Goal: Information Seeking & Learning: Learn about a topic

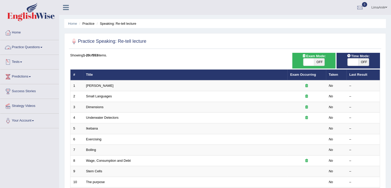
click at [30, 50] on link "Practice Questions" at bounding box center [29, 46] width 59 height 13
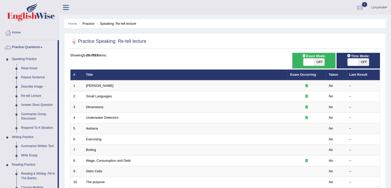
scroll to position [43, 0]
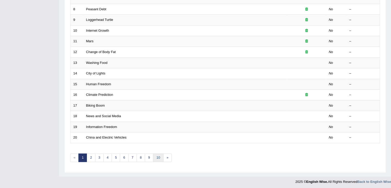
click at [159, 155] on link "10" at bounding box center [158, 157] width 10 height 8
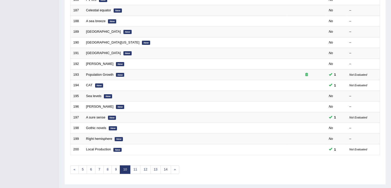
scroll to position [140, 0]
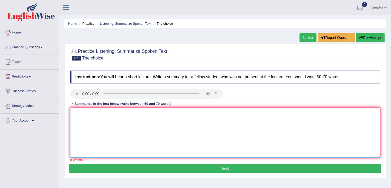
click at [106, 107] on textarea at bounding box center [225, 132] width 310 height 50
click at [82, 115] on textarea at bounding box center [225, 132] width 310 height 50
click at [176, 121] on textarea "In the beginning, natural gas is a primary source of ch4" at bounding box center [225, 132] width 310 height 50
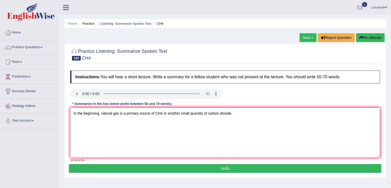
click at [239, 116] on textarea "In the beginning, natural gas is a primary source of CH4 or another small quant…" at bounding box center [225, 132] width 310 height 50
click at [235, 117] on textarea "In the beginning, natural gas is a primary source of CH4 or a small quantity of…" at bounding box center [225, 132] width 310 height 50
click at [323, 114] on textarea "In the beginning, natural gas is a primary source of CH4 or a small quantity of…" at bounding box center [225, 132] width 310 height 50
click at [325, 114] on textarea "In the beginning, natural gas is a primary source of CH4 or a small quantity of…" at bounding box center [225, 132] width 310 height 50
click at [348, 113] on textarea "In the beginning, natural gas is a primary source of CH4 or a small quantity of…" at bounding box center [225, 132] width 310 height 50
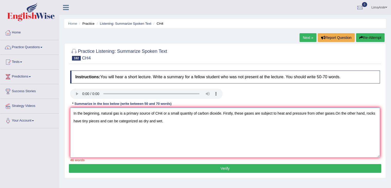
click at [169, 128] on textarea "In the beginning, natural gas is a primary source of CH4 or a small quantity of…" at bounding box center [225, 132] width 310 height 50
click at [196, 120] on textarea "In the beginning, natural gas is a primary source of CH4 or a small quantity of…" at bounding box center [225, 132] width 310 height 50
click at [154, 121] on textarea "In the beginning, natural gas is a primary source of CH4 or a small quantity of…" at bounding box center [225, 132] width 310 height 50
click at [137, 122] on textarea "In the beginning, natural gas is a primary source of CH4 or a small quantity of…" at bounding box center [225, 132] width 310 height 50
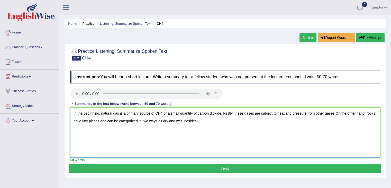
click at [198, 119] on textarea "In the beginning, natural gas is a primary source of CH4 or a small quantity of…" at bounding box center [225, 132] width 310 height 50
click at [265, 121] on textarea "In the beginning, natural gas is a primary source of CH4 or a small quantity of…" at bounding box center [225, 132] width 310 height 50
click at [266, 121] on textarea "In the beginning, natural gas is a primary source of CH4 or a small quantity of…" at bounding box center [225, 132] width 310 height 50
click at [285, 121] on textarea "In the beginning, natural gas is a primary source of CH4 or a small quantity of…" at bounding box center [225, 132] width 310 height 50
click at [212, 137] on textarea "In the beginning, natural gas is a primary source of CH4 or a small quantity of…" at bounding box center [225, 132] width 310 height 50
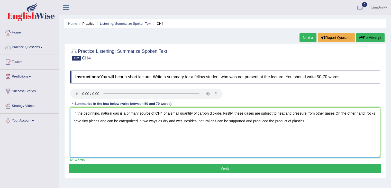
click at [310, 121] on textarea "In the beginning, natural gas is a primary source of CH4 or a small quantity of…" at bounding box center [225, 132] width 310 height 50
click at [323, 123] on textarea "In the beginning, natural gas is a primary source of CH4 or a small quantity of…" at bounding box center [225, 132] width 310 height 50
click at [267, 122] on textarea "In the beginning, natural gas is a primary source of CH4 or a small quantity of…" at bounding box center [225, 132] width 310 height 50
click at [293, 123] on textarea "In the beginning, natural gas is a primary source of CH4 or a small quantity of…" at bounding box center [225, 132] width 310 height 50
click at [288, 121] on textarea "In the beginning, natural gas is a primary source of CH4 or a small quantity of…" at bounding box center [225, 132] width 310 height 50
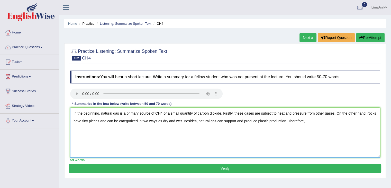
click at [308, 125] on textarea "In the beginning, natural gas is a primary source of CH4 or a small quantity of…" at bounding box center [225, 132] width 310 height 50
click at [366, 125] on textarea "In the beginning, natural gas is a primary source of CH4 or a small quantity of…" at bounding box center [225, 132] width 310 height 50
click at [114, 129] on textarea "In the beginning, natural gas is a primary source of CH4 or a small quantity of…" at bounding box center [225, 132] width 310 height 50
click at [91, 130] on textarea "In the beginning, natural gas is a primary source of CH4 or a small quantity of…" at bounding box center [225, 132] width 310 height 50
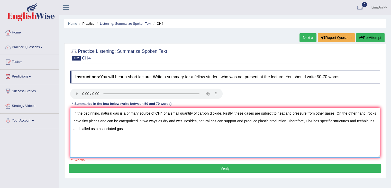
click at [126, 131] on textarea "In the beginning, natural gas is a primary source of CH4 or a small quantity of…" at bounding box center [225, 132] width 310 height 50
click at [98, 129] on textarea "In the beginning, natural gas is a primary source of CH4 or a small quantity of…" at bounding box center [225, 132] width 310 height 50
click at [97, 129] on textarea "In the beginning, natural gas is a primary source of CH4 or a small quantity of…" at bounding box center [225, 132] width 310 height 50
click at [125, 130] on textarea "In the beginning, natural gas is a primary source of CH4 or a small quantity of…" at bounding box center [225, 132] width 310 height 50
click at [162, 123] on textarea "In the beginning, natural gas is a primary source of CH4 or a small quantity of…" at bounding box center [225, 132] width 310 height 50
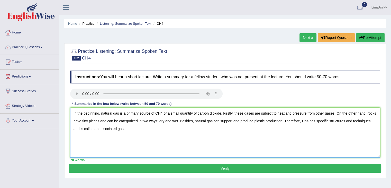
type textarea "In the beginning, natural gas is a primary source of CH4 or a small quantity of…"
click at [228, 169] on button "Verify" at bounding box center [225, 168] width 312 height 9
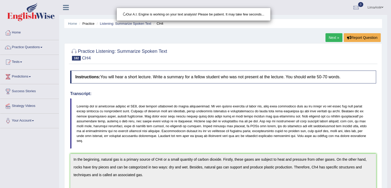
click at [275, 35] on div "Our A.I. Engine is working on your text analysis! Please be patient. It may tak…" at bounding box center [195, 94] width 391 height 188
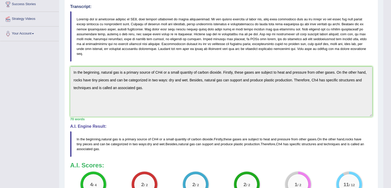
scroll to position [99, 0]
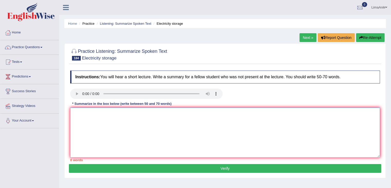
click at [83, 122] on textarea at bounding box center [225, 132] width 310 height 50
click at [145, 112] on textarea "The lecture discusses the topic of the" at bounding box center [225, 132] width 310 height 50
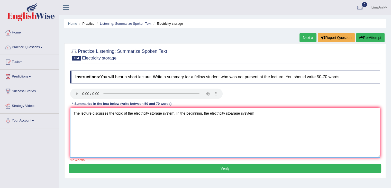
click at [239, 124] on textarea "The lecture discusses the topic of the electricity storage system. In the begin…" at bounding box center [225, 132] width 310 height 50
click at [377, 113] on textarea "The lecture discusses the topic of the electricity storage system. In the begin…" at bounding box center [225, 132] width 310 height 50
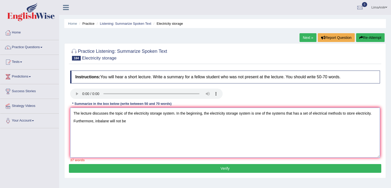
click at [132, 118] on textarea "The lecture discusses the topic of the electricity storage system. In the begin…" at bounding box center [225, 132] width 310 height 50
click at [157, 124] on textarea "The lecture discusses the topic of the electricity storage system. In the begin…" at bounding box center [225, 132] width 310 height 50
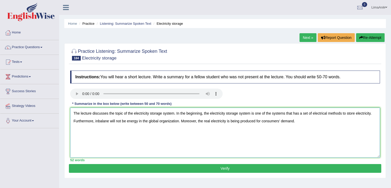
click at [296, 123] on textarea "The lecture discusses the topic of the electricity storage system. In the begin…" at bounding box center [225, 132] width 310 height 50
click at [331, 124] on textarea "The lecture discusses the topic of the electricity storage system. In the begin…" at bounding box center [225, 132] width 310 height 50
click at [151, 130] on textarea "The lecture discusses the topic of the electricity storage system. In the begin…" at bounding box center [225, 132] width 310 height 50
click at [163, 130] on textarea "The lecture discusses the topic of the electricity storage system. In the begin…" at bounding box center [225, 132] width 310 height 50
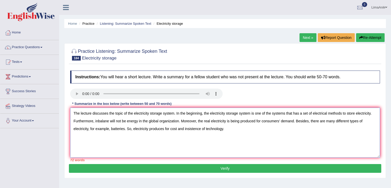
click at [164, 128] on textarea "The lecture discusses the topic of the electricity storage system. In the begin…" at bounding box center [225, 132] width 310 height 50
click at [202, 114] on textarea "The lecture discusses the topic of the electricity storage system. In the begin…" at bounding box center [225, 132] width 310 height 50
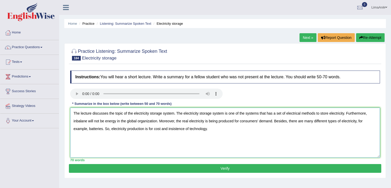
click at [216, 131] on textarea "The lecture discusses the topic of the electricity storage system. The electric…" at bounding box center [225, 132] width 310 height 50
click at [108, 129] on textarea "The lecture discusses the topic of the electricity storage system. The electric…" at bounding box center [225, 132] width 310 height 50
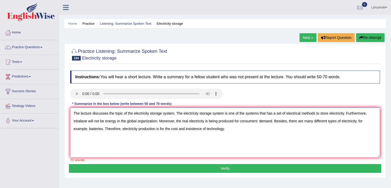
click at [87, 130] on textarea "The lecture discusses the topic of the electricity storage system. The electric…" at bounding box center [225, 132] width 310 height 50
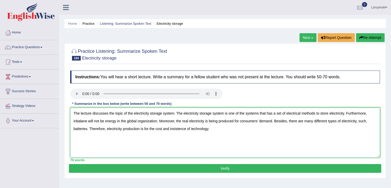
click at [118, 146] on textarea "The lecture discusses the topic of the electricity storage system. The electric…" at bounding box center [225, 132] width 310 height 50
click at [212, 130] on textarea "The lecture discusses the topic of the electricity storage system. The electric…" at bounding box center [225, 132] width 310 height 50
type textarea "The lecture discusses the topic of the electricity storage system. The electric…"
click at [213, 168] on button "Verify" at bounding box center [225, 168] width 312 height 9
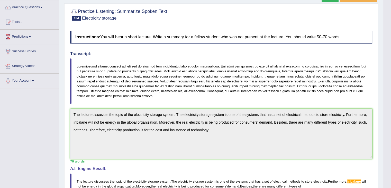
scroll to position [39, 0]
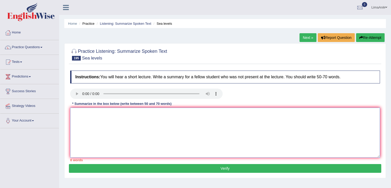
click at [108, 109] on textarea at bounding box center [225, 132] width 310 height 50
click at [154, 113] on textarea "The lecture discusses the topic of rising sea level" at bounding box center [225, 132] width 310 height 50
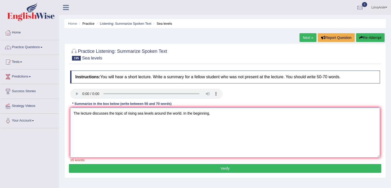
click at [212, 117] on textarea "The lecture discusses the topic of rising sea levels around the world. In the b…" at bounding box center [225, 132] width 310 height 50
click at [280, 116] on textarea "The lecture discusses the topic of rising sea levels around the world. In the b…" at bounding box center [225, 132] width 310 height 50
click at [296, 116] on textarea "The lecture discusses the topic of rising sea levels around the world. In the b…" at bounding box center [225, 132] width 310 height 50
click at [298, 114] on textarea "The lecture discusses the topic of rising sea levels around the world. In the b…" at bounding box center [225, 132] width 310 height 50
click at [332, 113] on textarea "The lecture discusses the topic of rising sea levels around the world. In the b…" at bounding box center [225, 132] width 310 height 50
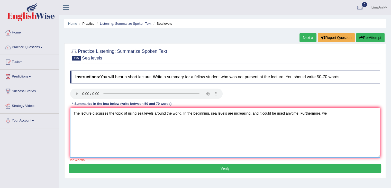
click at [328, 113] on textarea "The lecture discusses the topic of rising sea levels around the world. In the b…" at bounding box center [225, 132] width 310 height 50
click at [369, 114] on textarea "The lecture discusses the topic of rising sea levels around the world. In the b…" at bounding box center [225, 132] width 310 height 50
click at [115, 124] on textarea "The lecture discusses the topic of rising sea levels around the world. In the b…" at bounding box center [225, 132] width 310 height 50
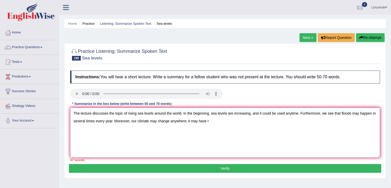
click at [208, 122] on textarea "The lecture discusses the topic of rising sea levels around the world. In the b…" at bounding box center [225, 132] width 310 height 50
click at [186, 122] on textarea "The lecture discusses the topic of rising sea levels around the world. In the b…" at bounding box center [225, 132] width 310 height 50
click at [212, 123] on textarea "The lecture discusses the topic of rising sea levels around the world. In the b…" at bounding box center [225, 132] width 310 height 50
click at [227, 121] on textarea "The lecture discusses the topic of rising sea levels around the world. In the b…" at bounding box center [225, 132] width 310 height 50
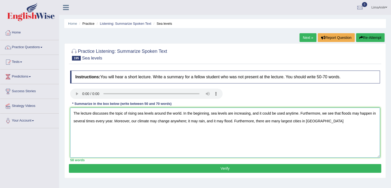
click at [316, 120] on textarea "The lecture discusses the topic of rising sea levels around the world. In the b…" at bounding box center [225, 132] width 310 height 50
click at [371, 121] on textarea "The lecture discusses the topic of rising sea levels around the world. In the b…" at bounding box center [225, 132] width 310 height 50
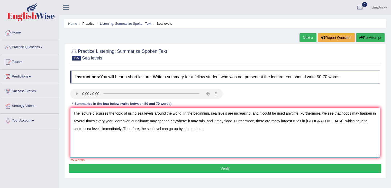
click at [209, 114] on textarea "The lecture discusses the topic of rising sea levels around the world. In the b…" at bounding box center [225, 132] width 310 height 50
click at [229, 123] on textarea "The lecture discusses the topic of rising sea levels around the world. In the b…" at bounding box center [225, 132] width 310 height 50
click at [206, 122] on textarea "The lecture discusses the topic of rising sea levels around the world. In the b…" at bounding box center [225, 132] width 310 height 50
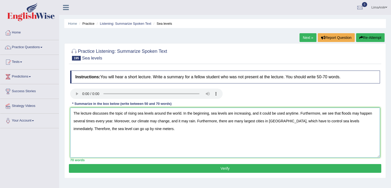
click at [165, 142] on textarea "The lecture discusses the topic of rising sea levels around the world. In the b…" at bounding box center [225, 132] width 310 height 50
type textarea "The lecture discusses the topic of rising sea levels around the world. In the b…"
click at [216, 166] on button "Verify" at bounding box center [225, 168] width 312 height 9
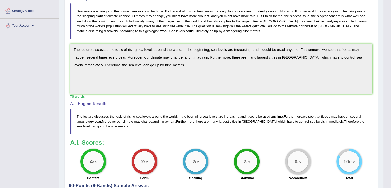
scroll to position [95, 0]
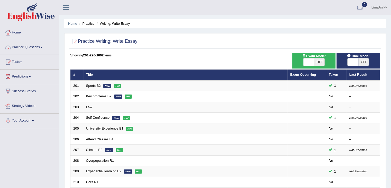
click at [27, 49] on link "Practice Questions" at bounding box center [29, 46] width 59 height 13
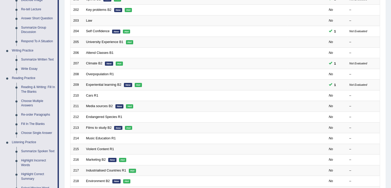
scroll to position [160, 0]
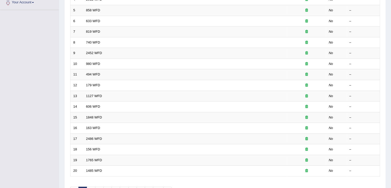
scroll to position [151, 0]
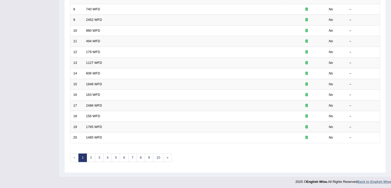
drag, startPoint x: 394, startPoint y: 97, endPoint x: 386, endPoint y: 179, distance: 81.9
click at [156, 154] on link "10" at bounding box center [158, 157] width 10 height 8
click at [155, 156] on link "10" at bounding box center [158, 157] width 10 height 8
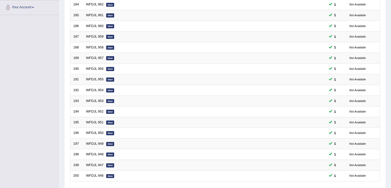
scroll to position [151, 0]
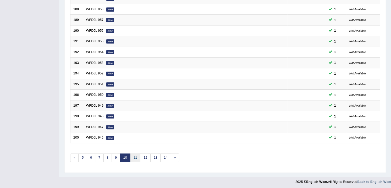
click at [133, 155] on link "11" at bounding box center [135, 157] width 10 height 8
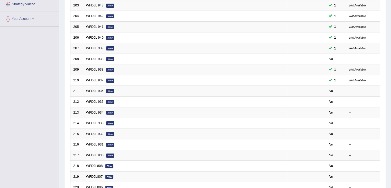
scroll to position [140, 0]
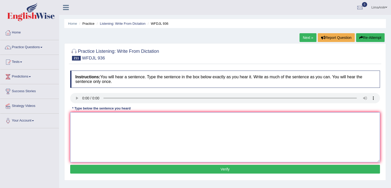
click at [99, 128] on textarea at bounding box center [225, 137] width 310 height 50
click at [84, 124] on textarea at bounding box center [225, 137] width 310 height 50
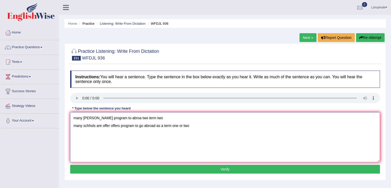
click at [163, 113] on textarea "many schol ofer program to abroa two term two many schhols are offer offers pro…" at bounding box center [225, 137] width 310 height 50
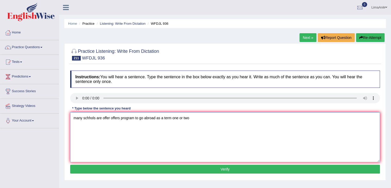
click at [71, 129] on textarea "many schhols are offer offers program to go abroad as a term one or two" at bounding box center [225, 137] width 310 height 50
click at [78, 116] on textarea "many schhols are offer offers program to go abroad as a term one or two" at bounding box center [225, 137] width 310 height 50
click at [83, 118] on textarea "Many schools are offer offers program to go abroad as a term one or two" at bounding box center [225, 137] width 310 height 50
click at [123, 119] on textarea "Many school schools are offer offers program to go abroad as a term one or two" at bounding box center [225, 137] width 310 height 50
click at [134, 118] on textarea "Many school schools are offer offers program to go abroad as a term one or two" at bounding box center [225, 137] width 310 height 50
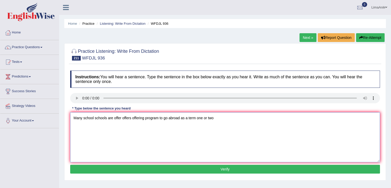
click at [161, 118] on textarea "Many school schools are offer offers offering program to go abroad as a term on…" at bounding box center [225, 137] width 310 height 50
click at [233, 118] on textarea "Many school schools are offer offers offering program programs to go abroad as …" at bounding box center [225, 137] width 310 height 50
click at [204, 118] on textarea "Many school schools are offer offers offering program programs to go abroad as …" at bounding box center [225, 137] width 310 height 50
click at [202, 118] on textarea "Many school schools are offer offers offering program programs to go abroad as …" at bounding box center [225, 137] width 310 height 50
click at [244, 118] on textarea "Many school schools are offer offers offering program programs to go abroad as …" at bounding box center [225, 137] width 310 height 50
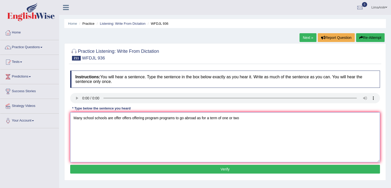
click at [243, 120] on textarea "Many school schools are offer offers offering program programs to go abroad as …" at bounding box center [225, 137] width 310 height 50
click at [248, 119] on textarea "Many school schools are offer offers offering program programs to go abroad as …" at bounding box center [225, 137] width 310 height 50
type textarea "Many school schools are offer offers offering program programs to go abroad as …"
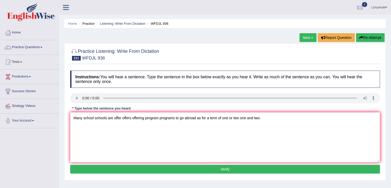
click at [229, 167] on button "Verify" at bounding box center [225, 168] width 310 height 9
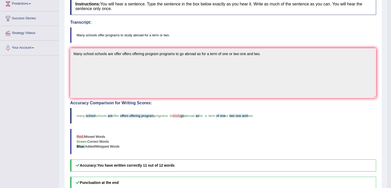
scroll to position [74, 0]
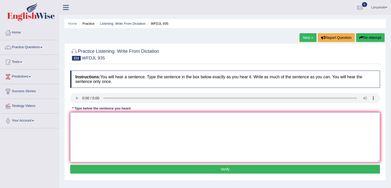
click at [94, 138] on textarea at bounding box center [225, 137] width 310 height 50
click at [102, 131] on textarea "begi fli is ca is comming incresingly crucial Being flying" at bounding box center [225, 137] width 310 height 50
click at [157, 116] on textarea "begi fli is ca is comming incresingly crucial Being flying" at bounding box center [225, 137] width 310 height 50
click at [96, 125] on div "Instructions: You will hear a sentence. Type the sentence in the box below exac…" at bounding box center [225, 122] width 312 height 109
click at [96, 125] on textarea "Being flying" at bounding box center [225, 137] width 310 height 50
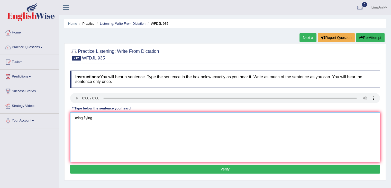
click at [95, 116] on textarea "Being flying" at bounding box center [225, 137] width 310 height 50
click at [98, 126] on textarea "Being flying" at bounding box center [225, 137] width 310 height 50
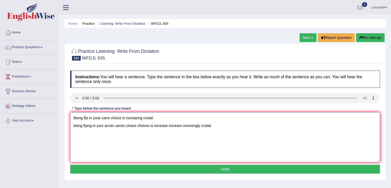
click at [169, 121] on textarea "Being flyi in youe carre choice is increasing crutial being flying in your acrr…" at bounding box center [225, 137] width 310 height 50
click at [158, 124] on textarea "Being flyi in youe carre choice is increasing crutial being flying in your acrr…" at bounding box center [225, 137] width 310 height 50
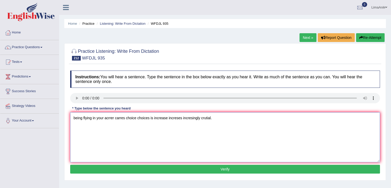
click at [77, 124] on textarea "being flying in your acrrer carres choice choices is increase increses incresin…" at bounding box center [225, 137] width 310 height 50
click at [75, 126] on textarea "being flying in your acrrer carres choice choices is increase increses incresin…" at bounding box center [225, 137] width 310 height 50
click at [115, 144] on textarea "Being flying in your acrrer carres choice choices is increase increses incresin…" at bounding box center [225, 137] width 310 height 50
click at [107, 127] on textarea "Being flying in your acrrer carres choice choices is increase increses incresin…" at bounding box center [225, 137] width 310 height 50
click at [107, 127] on textarea "Being flying in your crrer carres choice choices is increase increses incresing…" at bounding box center [225, 137] width 310 height 50
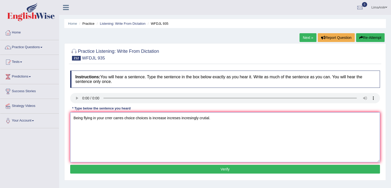
click at [106, 127] on textarea "Being flying in your crrer carres choice choices is increase increses incresing…" at bounding box center [225, 137] width 310 height 50
click at [229, 135] on textarea "Being flying in your carrer carres choice choices is increase increses incresin…" at bounding box center [225, 137] width 310 height 50
click at [148, 138] on textarea "Being flying in your career careers choice choices is increase increses incresi…" at bounding box center [225, 137] width 310 height 50
click at [155, 123] on textarea "Being flying in your career careers choice choices is increase increses incresi…" at bounding box center [225, 137] width 310 height 50
click at [241, 124] on textarea "Being flying in your career careers choice choices is become increase increses …" at bounding box center [225, 137] width 310 height 50
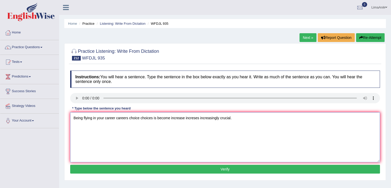
click at [156, 126] on textarea "Being flying in your career careers choice choices is become increase increses …" at bounding box center [225, 137] width 310 height 50
type textarea "Being flying in your career careers choice choices is are become increase incre…"
click at [197, 167] on button "Verify" at bounding box center [225, 168] width 310 height 9
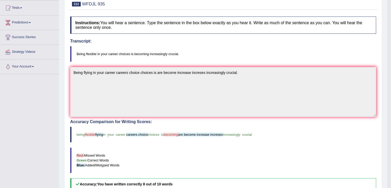
scroll to position [55, 0]
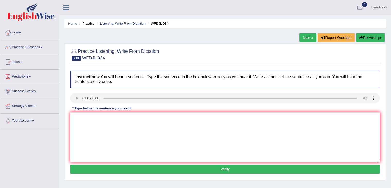
click at [90, 127] on div "Instructions: You will hear a sentence. Type the sentence in the box below exac…" at bounding box center [225, 122] width 312 height 109
click at [90, 127] on textarea at bounding box center [225, 137] width 310 height 50
click at [86, 113] on textarea at bounding box center [225, 137] width 310 height 50
type textarea "The presidents specct to large"
click at [145, 128] on textarea "The presidents specct to large" at bounding box center [225, 137] width 310 height 50
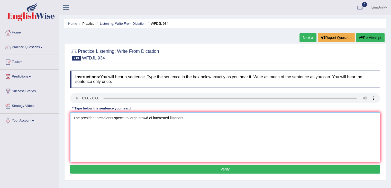
click at [124, 119] on textarea "The president presdients specct to large crowd of interested listeners." at bounding box center [225, 137] width 310 height 50
click at [224, 130] on textarea "The president presdients speech speechhes to large crowd of interested listener…" at bounding box center [225, 137] width 310 height 50
click at [149, 119] on textarea "The president presdients speech speechhes to large crowd of interested listener…" at bounding box center [225, 137] width 310 height 50
click at [113, 119] on textarea "The president presdients speech speechhes to a large crowd of interested listen…" at bounding box center [225, 137] width 310 height 50
click at [143, 119] on textarea "The president presidents speech speechhes to a large crowd of interested listen…" at bounding box center [225, 137] width 310 height 50
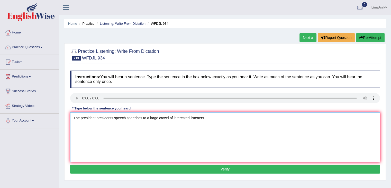
click at [229, 131] on textarea "The president presidents speech speeches to a large crowd of interested listene…" at bounding box center [225, 137] width 310 height 50
click at [143, 118] on textarea "The president presidents speech speeches to a large crowd of interested listene…" at bounding box center [225, 137] width 310 height 50
click at [183, 120] on textarea "The president presidents speech speeches is are to a large crowd of interested …" at bounding box center [225, 137] width 310 height 50
click at [212, 139] on textarea "The president presidents speech speeches is are to a large crowd of interst int…" at bounding box center [225, 137] width 310 height 50
click at [243, 118] on textarea "The president presidents speech speeches is are to a large crowd of interst int…" at bounding box center [225, 137] width 310 height 50
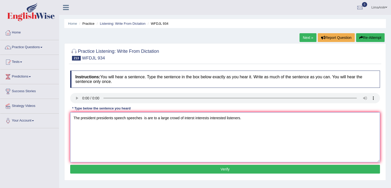
click at [226, 119] on textarea "The president presidents speech speeches is are to a large crowd of interst int…" at bounding box center [225, 137] width 310 height 50
click at [225, 119] on textarea "The president presidents speech speeches is are to a large crowd of interst int…" at bounding box center [225, 137] width 310 height 50
click at [123, 132] on textarea "The president presidents speech speeches is are to a large crowd of interst int…" at bounding box center [225, 137] width 310 height 50
type textarea "The president presidents speech speeches is are to a large crowd of interst int…"
click at [206, 168] on button "Verify" at bounding box center [225, 168] width 310 height 9
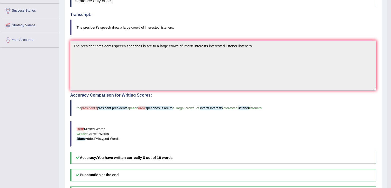
scroll to position [64, 0]
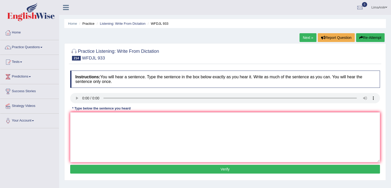
click at [78, 84] on h4 "Instructions: You will hear a sentence. Type the sentence in the box below exac…" at bounding box center [225, 78] width 310 height 17
click at [83, 126] on textarea at bounding box center [225, 137] width 310 height 50
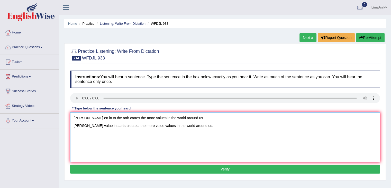
click at [187, 118] on textarea "geeti en in to the arth crates the more values in the world around us Geeting v…" at bounding box center [225, 137] width 310 height 50
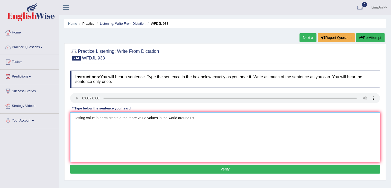
click at [104, 135] on textarea "Getting value in aarts create a the more value values in the world around us." at bounding box center [225, 137] width 310 height 50
click at [105, 137] on textarea "Getting value in aarts create a the more value values in the world around us." at bounding box center [225, 137] width 310 height 50
click at [107, 124] on textarea "Getting value in aarts create a the more value values in the world around us." at bounding box center [225, 137] width 310 height 50
click at [121, 125] on textarea "Getting value in art arts create a the more value values in the world around us." at bounding box center [225, 137] width 310 height 50
click at [138, 124] on textarea "Getting value in art arts create creates a the more value values in the world a…" at bounding box center [225, 137] width 310 height 50
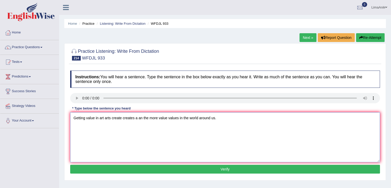
click at [73, 127] on textarea "Getting value in art arts create creates a an the more value values in the worl…" at bounding box center [225, 137] width 310 height 50
click at [114, 127] on textarea "Getting value in art arts create creates a an the more value values in the worl…" at bounding box center [225, 137] width 310 height 50
click at [99, 117] on textarea "Getting value in art arts create creates a an the more value values in the worl…" at bounding box center [225, 137] width 310 height 50
click at [122, 117] on textarea "Getting value in the an art arts create creates a an the more value values in t…" at bounding box center [225, 137] width 310 height 50
type textarea "Getting value in the an art arts to create creates a an the more value values i…"
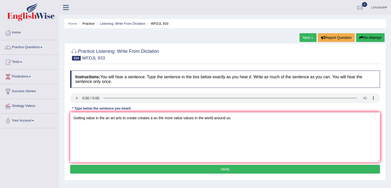
click at [212, 167] on button "Verify" at bounding box center [225, 168] width 310 height 9
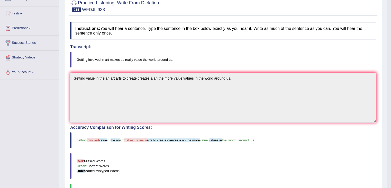
scroll to position [73, 0]
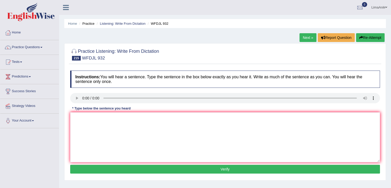
click at [98, 138] on div "Instructions: You will hear a sentence. Type the sentence in the box below exac…" at bounding box center [225, 122] width 312 height 109
click at [98, 138] on textarea at bounding box center [225, 137] width 310 height 50
click at [84, 116] on textarea at bounding box center [225, 137] width 310 height 50
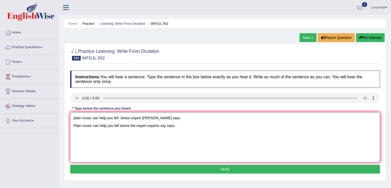
click at [159, 120] on textarea "plain music can help you fell stress expert say says Plain music can help you f…" at bounding box center [225, 137] width 310 height 50
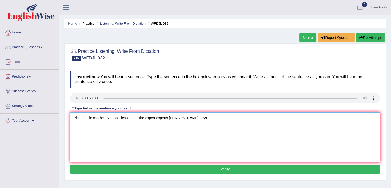
click at [137, 125] on textarea "Plain music can help you feel less stress the expert experts say says." at bounding box center [225, 137] width 310 height 50
click at [213, 118] on textarea "Plain music can help you feel less stress streesed the expert experts say says." at bounding box center [225, 137] width 310 height 50
click at [91, 127] on textarea "Plain music can help you feel less stress streesed the expert experts say says." at bounding box center [225, 137] width 310 height 50
click at [101, 127] on textarea "Plain music plainmusic can help you feel less stress streesed the expert expert…" at bounding box center [225, 137] width 310 height 50
click at [110, 127] on textarea "Plain music pain music can help you feel less stress streesed the expert expert…" at bounding box center [225, 137] width 310 height 50
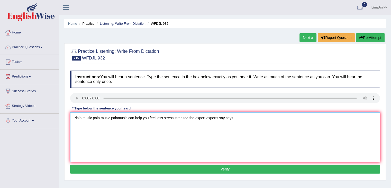
click at [110, 123] on textarea "Plain music pain music painmusic can help you feel less stress streesed the exp…" at bounding box center [225, 137] width 310 height 50
click at [141, 145] on textarea "Plain music pain music musics painmusic can help you feel less stress streesed …" at bounding box center [225, 137] width 310 height 50
type textarea "Plain music pain music musics painmusic can help you feel less stress streesed …"
click at [216, 168] on button "Verify" at bounding box center [225, 168] width 310 height 9
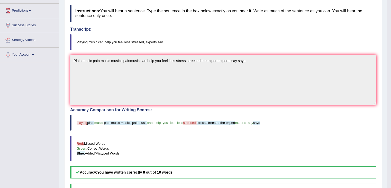
scroll to position [66, 0]
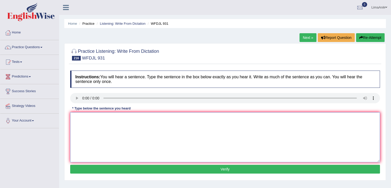
click at [82, 117] on textarea at bounding box center [225, 137] width 310 height 50
type textarea "o"
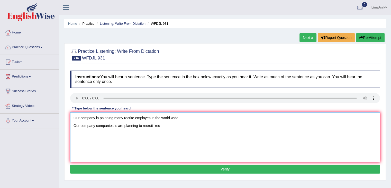
click at [162, 125] on textarea "Our company is palnning many recrite employes in the world wide Our company com…" at bounding box center [225, 137] width 310 height 50
click at [188, 119] on textarea "Our company is palnning many recrite employes in the world wide Our company com…" at bounding box center [225, 137] width 310 height 50
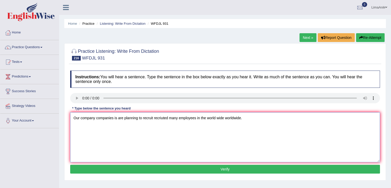
type textarea "Our company companies is are planning to recruit recriuted many employees in th…"
click at [219, 169] on button "Verify" at bounding box center [225, 168] width 310 height 9
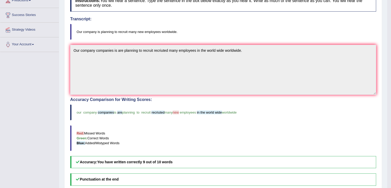
scroll to position [78, 0]
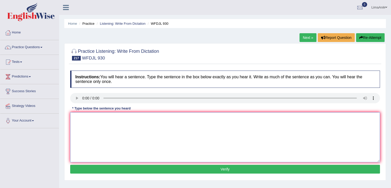
click at [87, 130] on textarea at bounding box center [225, 137] width 310 height 50
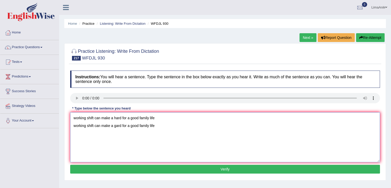
click at [173, 119] on textarea "working shift can make a hard for a good family life working shift can make a g…" at bounding box center [225, 137] width 310 height 50
click at [75, 127] on textarea "working shift can make a gard for a good family life" at bounding box center [225, 137] width 310 height 50
click at [73, 125] on textarea "Working shift can make a gard for a good family life" at bounding box center [225, 137] width 310 height 50
click at [96, 118] on textarea "Working shift can make a gard for a good family life" at bounding box center [225, 137] width 310 height 50
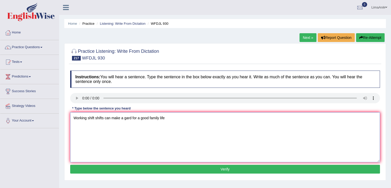
click at [128, 115] on textarea "Working shift shifts can make a gard for a good family life" at bounding box center [225, 137] width 310 height 50
click at [127, 117] on textarea "Working shift shifts can make a gard for a good family life" at bounding box center [225, 137] width 310 height 50
click at [250, 123] on textarea "Working shift shifts can make a hard for a good family life" at bounding box center [225, 137] width 310 height 50
click at [138, 118] on textarea "Working shift shifts can make a hard for a good family life live lives." at bounding box center [225, 137] width 310 height 50
type textarea "Working shift shifts can make a hard for of a good family life live lives."
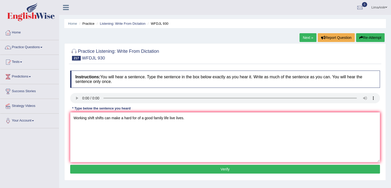
click at [201, 168] on button "Verify" at bounding box center [225, 168] width 310 height 9
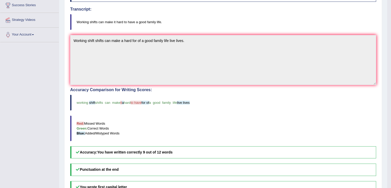
scroll to position [87, 0]
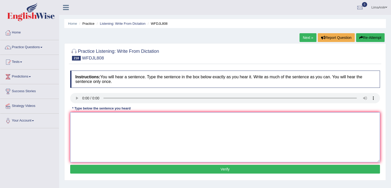
click at [86, 122] on textarea at bounding box center [225, 137] width 310 height 50
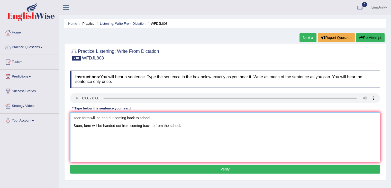
click at [163, 120] on textarea "soon form will be han dut coming back to school Soon, form will be handed out f…" at bounding box center [225, 137] width 310 height 50
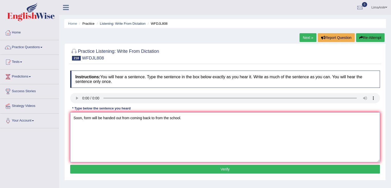
click at [130, 125] on textarea "Soon, form will be handed out from coming back to from the school." at bounding box center [225, 137] width 310 height 50
click at [185, 126] on textarea "Soon, form will be handed out from come comes coming back to from the school." at bounding box center [225, 137] width 310 height 50
click at [185, 126] on textarea "Soon, form will be handed out from come comes coming back to from in the school." at bounding box center [225, 137] width 310 height 50
click at [219, 131] on textarea "Soon, form will be handed out from come comes coming back to from in the school." at bounding box center [225, 137] width 310 height 50
click at [92, 125] on textarea "Soon, form will be handed out from come comes coming back to from in the school." at bounding box center [225, 137] width 310 height 50
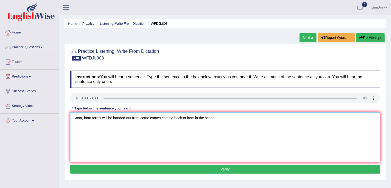
click at [131, 126] on textarea "Soon, form forms will be handed out from come comes coming back to from in the …" at bounding box center [225, 137] width 310 height 50
click at [82, 126] on textarea "Soon, form forms will be handed out handedout from come comes coming back to fr…" at bounding box center [225, 137] width 310 height 50
click at [89, 123] on textarea "Soon, the form forms will be handed out handedout from come comes coming back t…" at bounding box center [225, 137] width 310 height 50
click at [89, 127] on textarea "Soon, the form forms will be handed out handedout from come comes coming back t…" at bounding box center [225, 137] width 310 height 50
click at [90, 126] on textarea "Soon, the form forms will be handed out handedout from come comes coming back t…" at bounding box center [225, 137] width 310 height 50
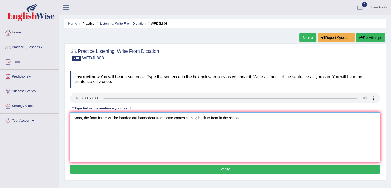
type textarea "Soon, the form forms will be handed out handedout from come comes coming back t…"
click at [189, 172] on button "Verify" at bounding box center [225, 168] width 310 height 9
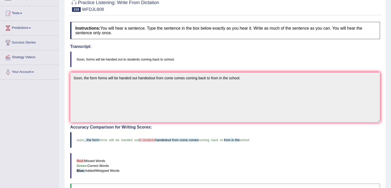
scroll to position [70, 0]
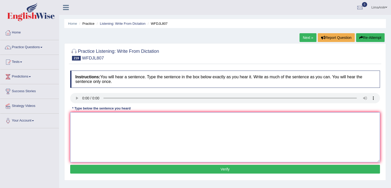
click at [89, 123] on textarea at bounding box center [225, 137] width 310 height 50
click at [88, 126] on textarea at bounding box center [225, 137] width 310 height 50
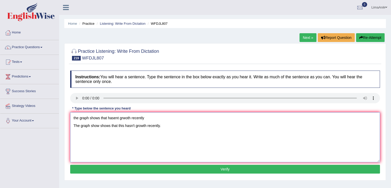
click at [155, 118] on textarea "the graph shows that hasent grwoth recently The graph show shows that this hasn…" at bounding box center [225, 137] width 310 height 50
click at [119, 126] on textarea "The graph show shows that this hasn't growth recently." at bounding box center [225, 137] width 310 height 50
click at [118, 126] on textarea "The graph show shows that this hasn't growth recently." at bounding box center [225, 137] width 310 height 50
click at [141, 127] on textarea "The graph show shows that the this hasn't growth recently." at bounding box center [225, 137] width 310 height 50
click at [142, 126] on textarea "The graph show shows that the this hasn't ahsnot growth recently." at bounding box center [225, 137] width 310 height 50
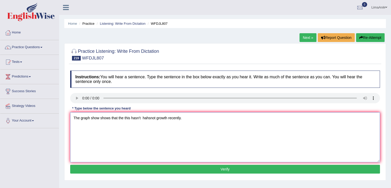
click at [154, 124] on textarea "The graph show shows that the this hasn't hahsnot growth recently." at bounding box center [225, 137] width 310 height 50
click at [154, 125] on textarea "The graph show shows that the this hasn't hahsnot growth recently." at bounding box center [225, 137] width 310 height 50
click at [156, 125] on textarea "The graph show shows that the this hasn't hahsnot growth recently." at bounding box center [225, 137] width 310 height 50
click at [149, 125] on textarea "The graph show shows that the this hasn't has not growth recently." at bounding box center [225, 137] width 310 height 50
click at [167, 126] on textarea "The graph show shows that the this hasn't has not growth recently." at bounding box center [225, 137] width 310 height 50
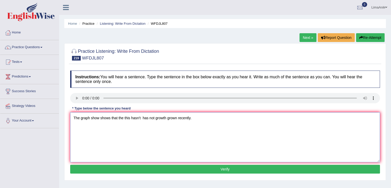
type textarea "The graph show shows that the this hasn't has not growth grown recently."
click at [183, 165] on button "Verify" at bounding box center [225, 168] width 310 height 9
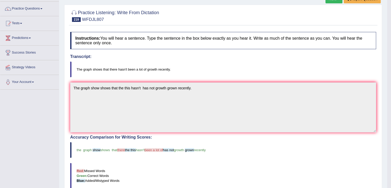
scroll to position [72, 0]
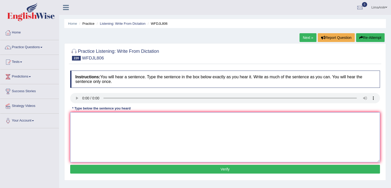
click at [79, 119] on textarea at bounding box center [225, 137] width 310 height 50
click at [74, 119] on textarea "the gol is lass thing to make comperartive people." at bounding box center [225, 137] width 310 height 50
click at [99, 119] on textarea "The goal is less thing to make comparative with people." at bounding box center [225, 137] width 310 height 50
click at [117, 119] on textarea "The goal is less fewer thing to make comparative with people." at bounding box center [225, 137] width 310 height 50
click at [162, 118] on textarea "The goal is less fewer thing things to make comparative with people." at bounding box center [225, 137] width 310 height 50
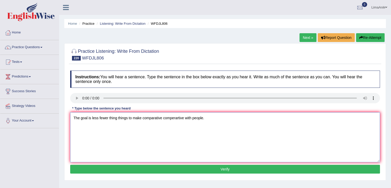
click at [162, 117] on textarea "The goal is less fewer thing things to make comparative comperartive with peopl…" at bounding box center [225, 137] width 310 height 50
click at [165, 118] on textarea "The goal is less fewer thing things to make comperartive with people." at bounding box center [225, 137] width 310 height 50
type textarea "The goal is less fewer thing things to make comperartive comperatives with peop…"
click at [204, 167] on button "Verify" at bounding box center [225, 168] width 310 height 9
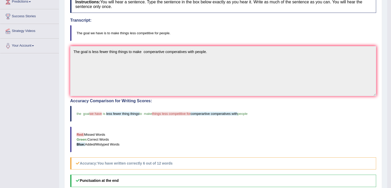
scroll to position [77, 0]
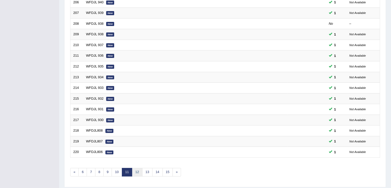
click at [138, 169] on link "12" at bounding box center [137, 172] width 10 height 8
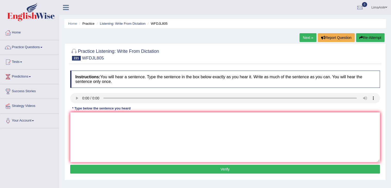
click at [86, 123] on div "Instructions: You will hear a sentence. Type the sentence in the box below exac…" at bounding box center [225, 122] width 312 height 109
click at [86, 123] on textarea at bounding box center [225, 137] width 310 height 50
click at [95, 143] on div "Instructions: You will hear a sentence. Type the sentence in the box below exac…" at bounding box center [225, 122] width 312 height 109
click at [95, 143] on textarea at bounding box center [225, 137] width 310 height 50
click at [83, 121] on textarea at bounding box center [225, 137] width 310 height 50
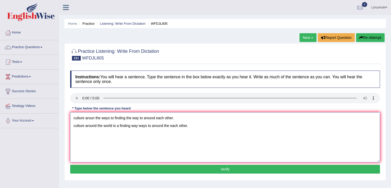
click at [190, 126] on textarea "culture aroun the ways to finding the way to around each other. culture around …" at bounding box center [225, 137] width 310 height 50
click at [178, 118] on textarea "culture aroun the ways to finding the way to around each other. culture around …" at bounding box center [225, 137] width 310 height 50
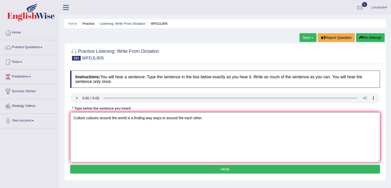
click at [134, 126] on textarea "Culture cultures around the world is a finding way ways to around the each othe…" at bounding box center [225, 137] width 310 height 50
click at [243, 122] on textarea "Culture cultures around the world is a find finds finding way ways to around th…" at bounding box center [225, 137] width 310 height 50
type textarea "Culture cultures around the world is a find finds finding way ways to around th…"
click at [207, 170] on button "Verify" at bounding box center [225, 168] width 310 height 9
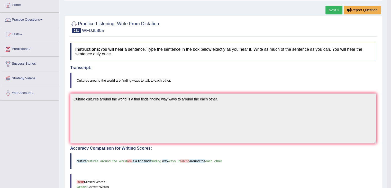
scroll to position [70, 0]
